Goal: Navigation & Orientation: Find specific page/section

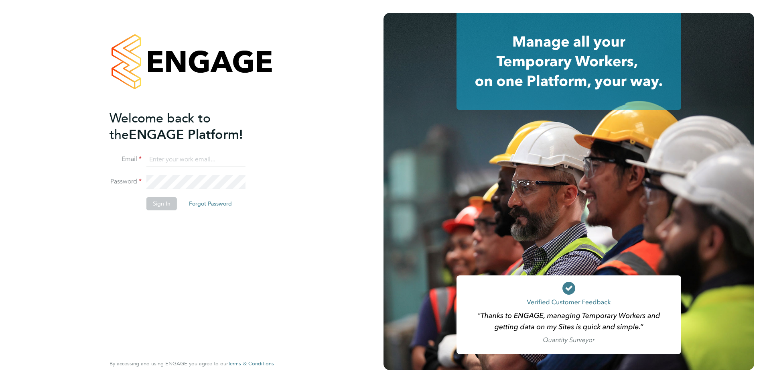
type input "[EMAIL_ADDRESS][DOMAIN_NAME]"
click at [165, 208] on button "Sign In" at bounding box center [162, 203] width 31 height 13
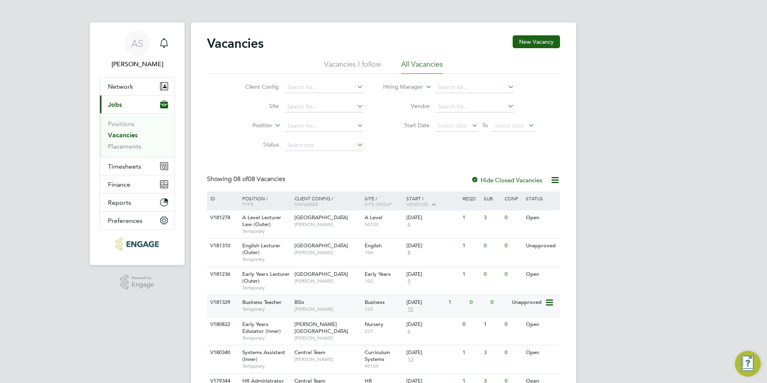
click at [411, 311] on span "10" at bounding box center [411, 309] width 8 height 7
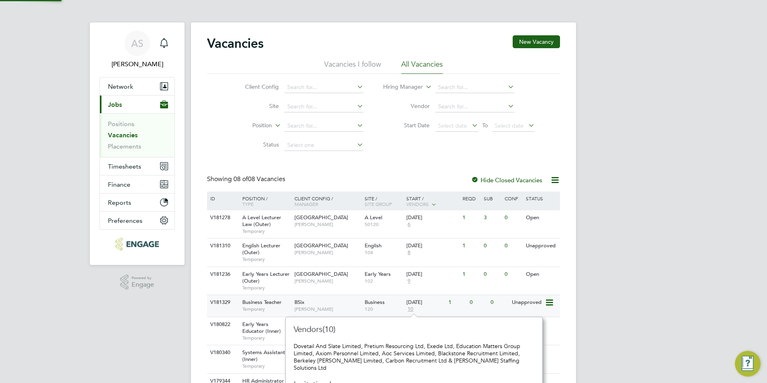
scroll to position [7, 9]
click at [117, 327] on div "AS Avais Sabir Notifications Applications: Network Team Members Businesses Site…" at bounding box center [383, 233] width 767 height 466
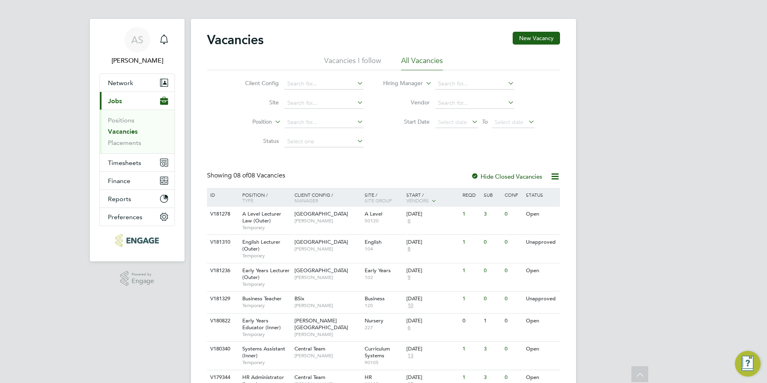
scroll to position [0, 0]
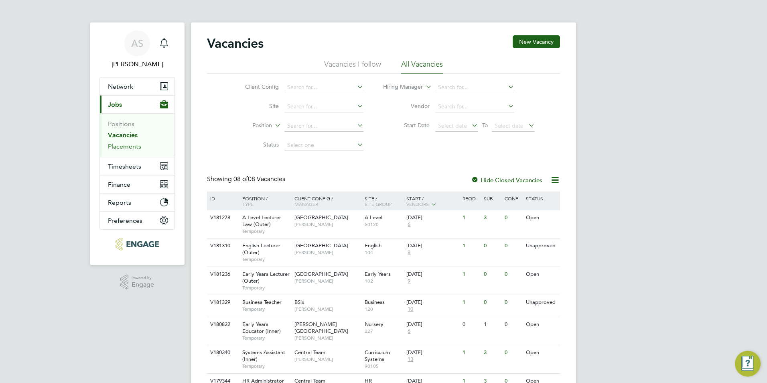
click at [132, 143] on link "Placements" at bounding box center [124, 146] width 33 height 8
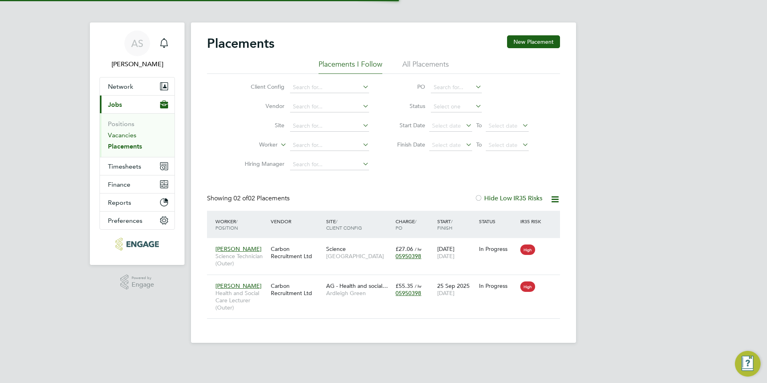
click at [127, 138] on link "Vacancies" at bounding box center [122, 135] width 28 height 8
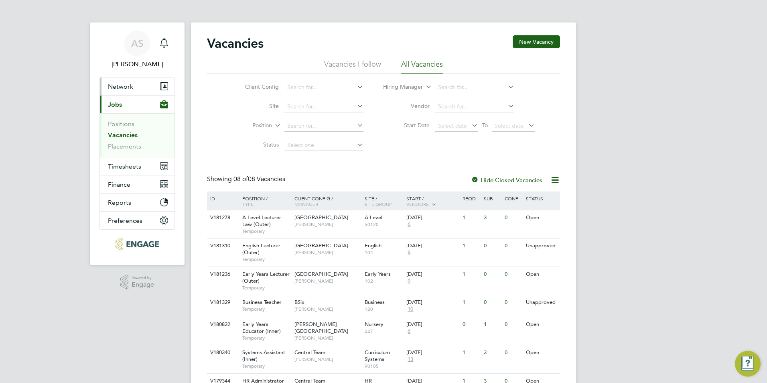
click at [134, 89] on button "Network" at bounding box center [137, 86] width 75 height 18
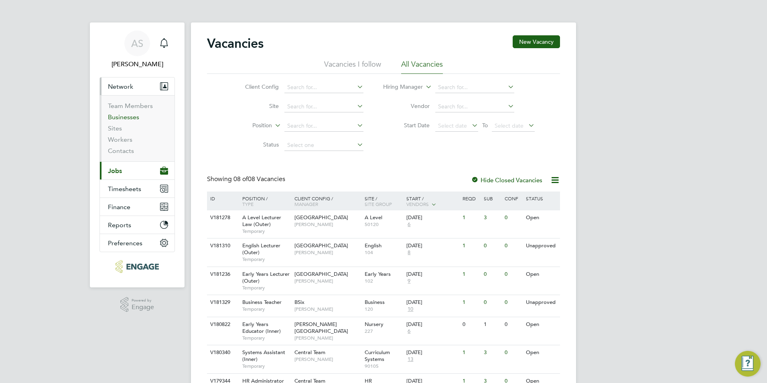
click at [123, 116] on link "Businesses" at bounding box center [123, 117] width 31 height 8
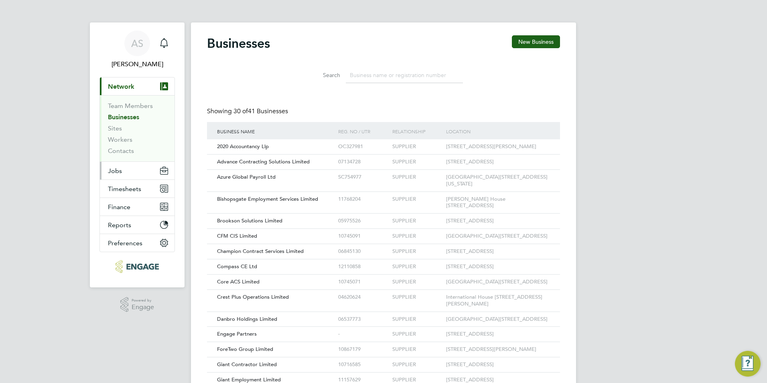
click at [124, 165] on button "Jobs" at bounding box center [137, 171] width 75 height 18
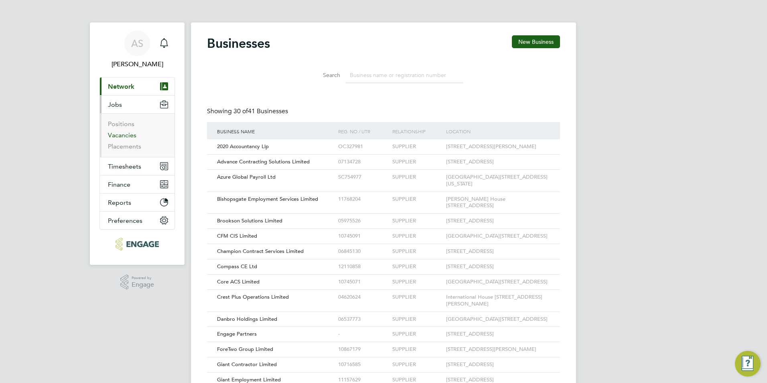
click at [124, 136] on link "Vacancies" at bounding box center [122, 135] width 28 height 8
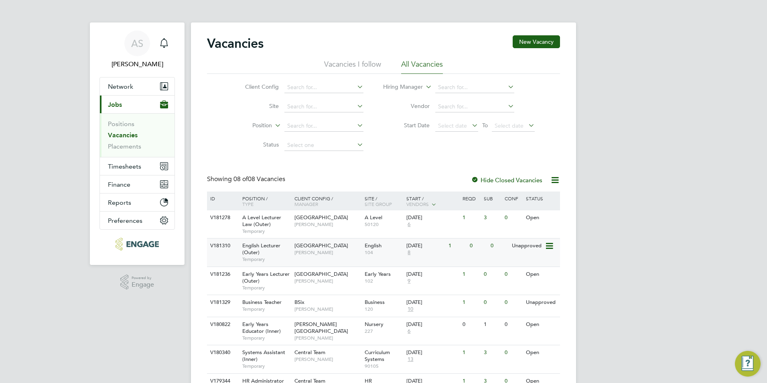
click at [332, 253] on span "Daria Gregory" at bounding box center [328, 252] width 66 height 6
